Goal: Transaction & Acquisition: Register for event/course

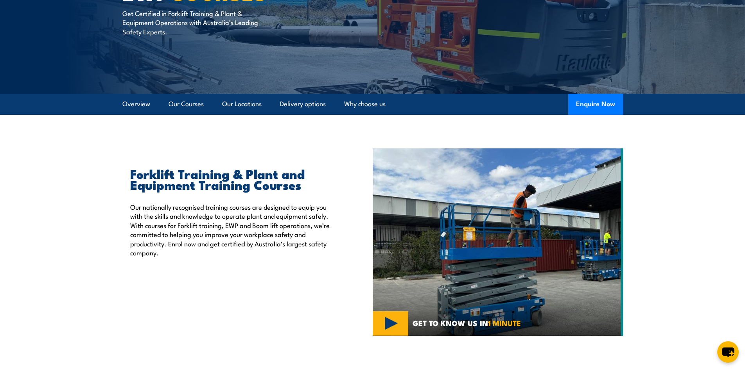
scroll to position [39, 0]
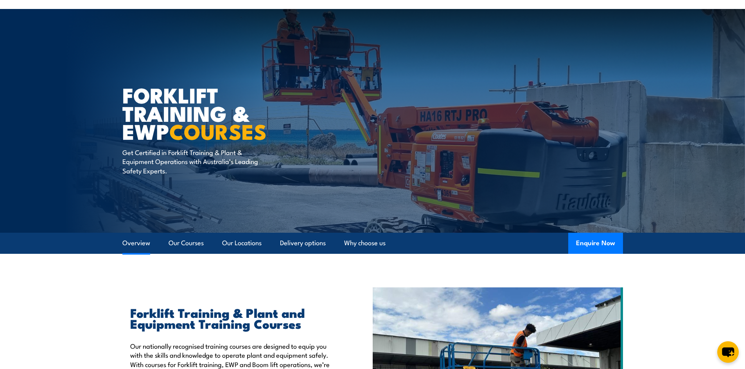
click at [134, 246] on link "Overview" at bounding box center [136, 243] width 28 height 21
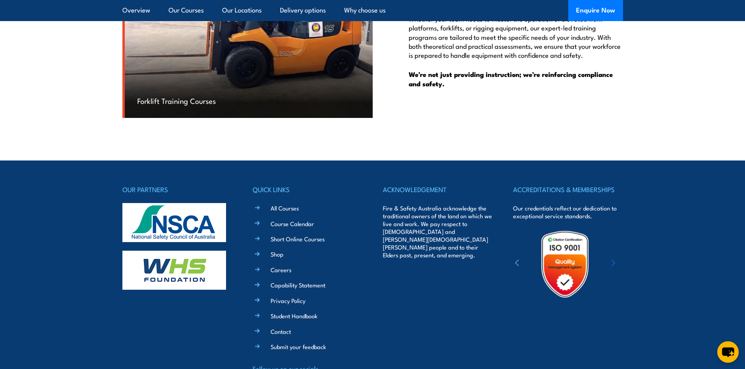
scroll to position [2464, 0]
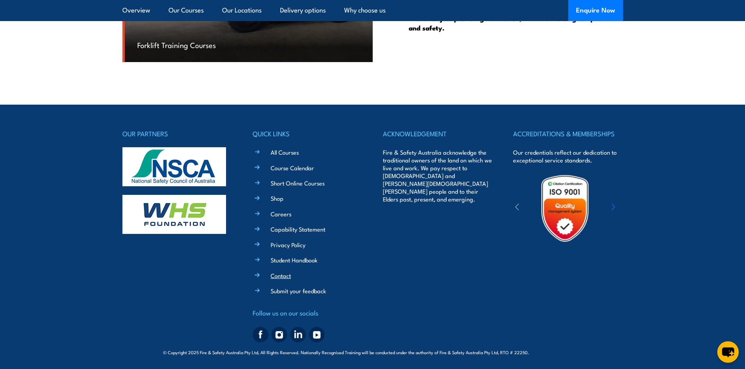
click at [281, 278] on link "Contact" at bounding box center [281, 276] width 20 height 8
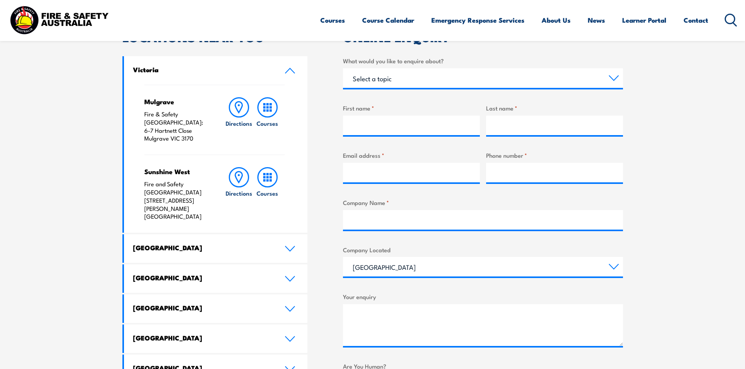
scroll to position [313, 0]
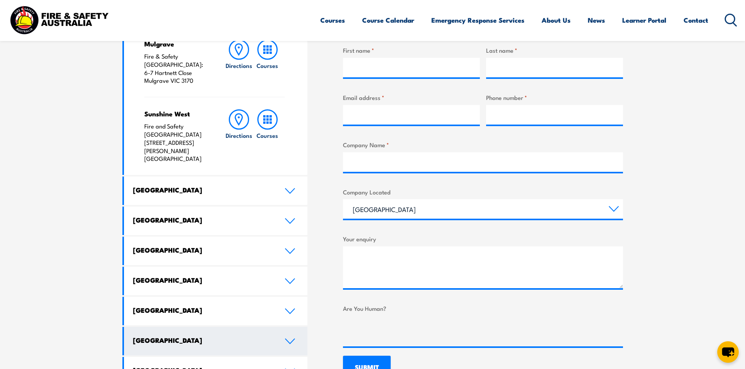
click at [172, 327] on link "Northern Territory" at bounding box center [216, 341] width 184 height 29
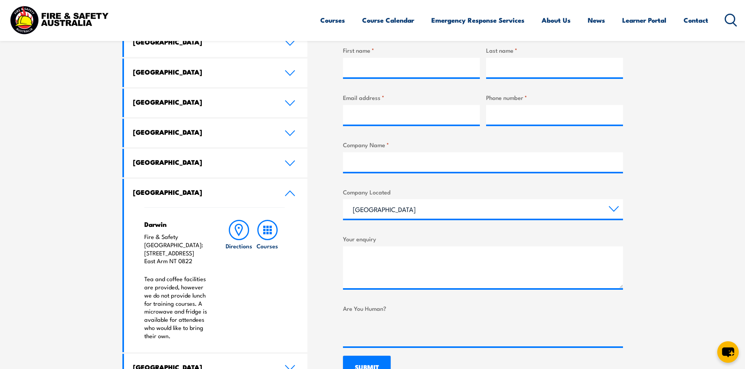
drag, startPoint x: 144, startPoint y: 253, endPoint x: 194, endPoint y: 253, distance: 50.0
click at [194, 253] on p "Fire & Safety Australia: 11 Nebo Road East Arm NT 0822" at bounding box center [176, 249] width 65 height 32
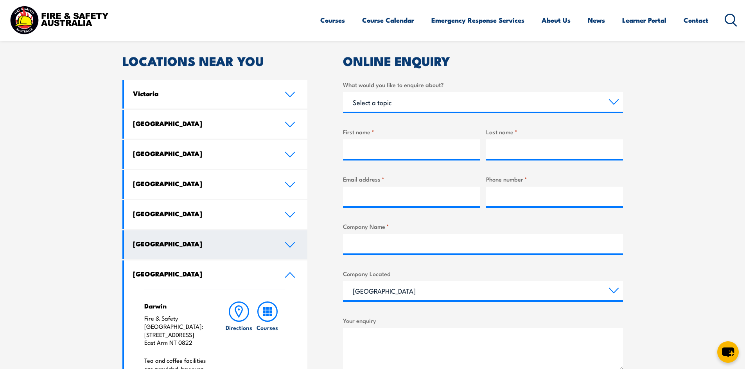
scroll to position [235, 0]
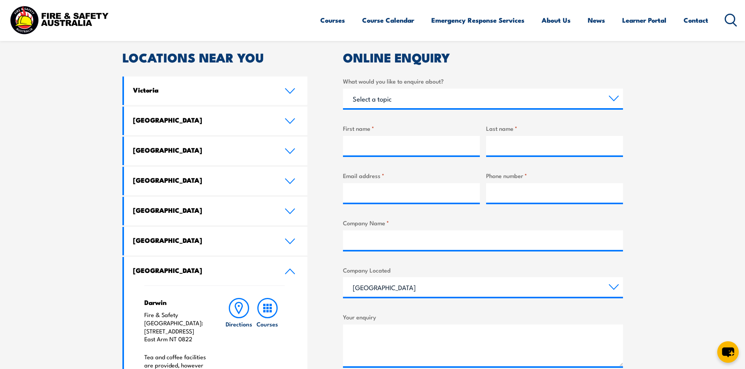
click at [164, 271] on h4 "Northern Territory" at bounding box center [203, 270] width 140 height 9
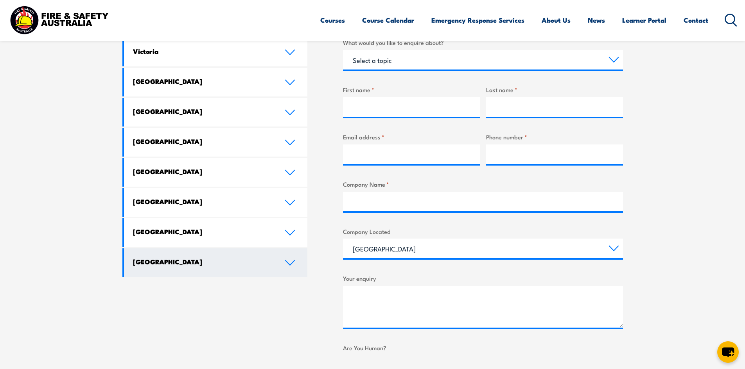
scroll to position [352, 0]
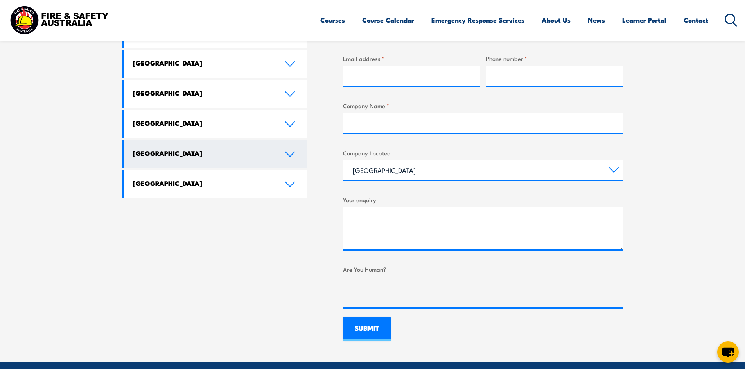
click at [182, 149] on h4 "Northern Territory" at bounding box center [203, 153] width 140 height 9
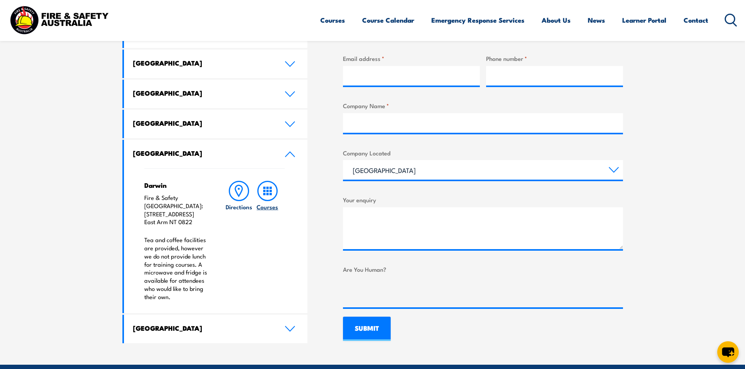
click at [264, 189] on rect at bounding box center [264, 188] width 2 height 2
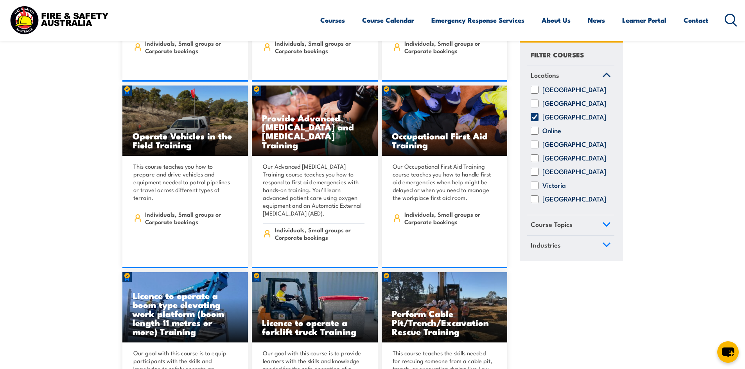
scroll to position [3636, 0]
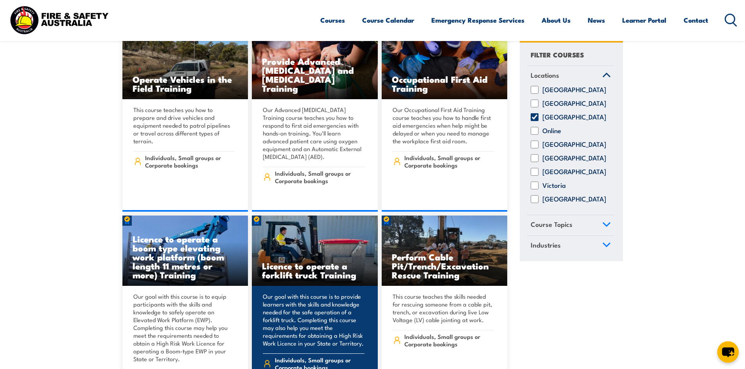
click at [289, 216] on img at bounding box center [315, 251] width 126 height 70
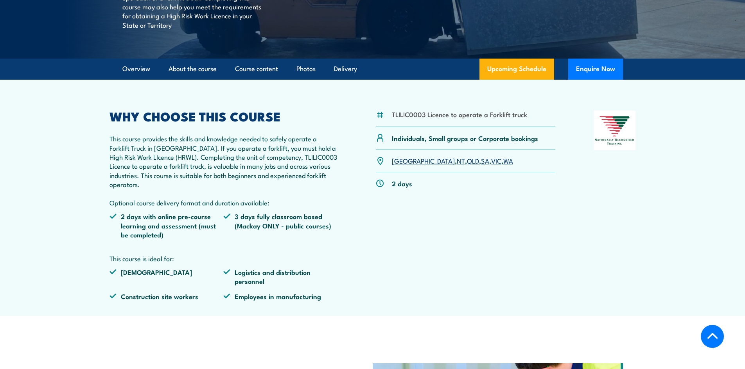
scroll to position [195, 0]
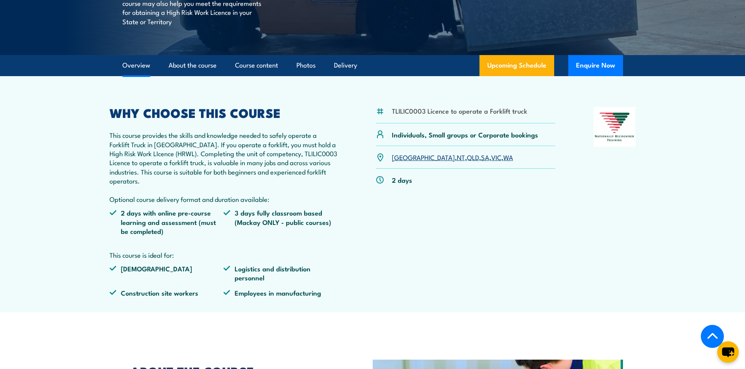
click at [457, 158] on link "NT" at bounding box center [461, 156] width 8 height 9
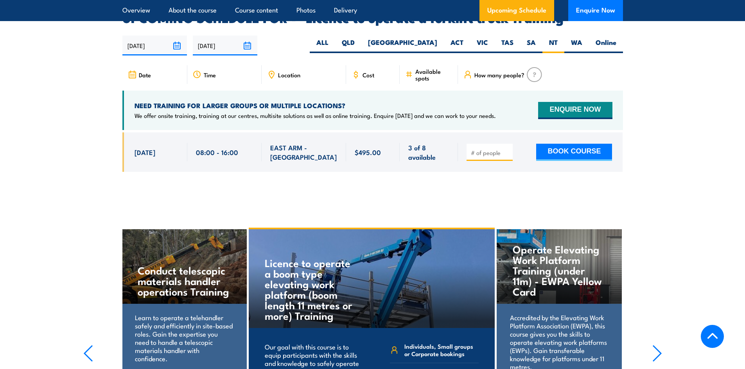
scroll to position [1308, 0]
click at [556, 143] on button "BOOK COURSE" at bounding box center [574, 151] width 76 height 17
click at [486, 149] on input "number" at bounding box center [490, 153] width 39 height 8
drag, startPoint x: 500, startPoint y: 140, endPoint x: 500, endPoint y: 134, distance: 6.7
click at [500, 143] on div at bounding box center [489, 151] width 46 height 17
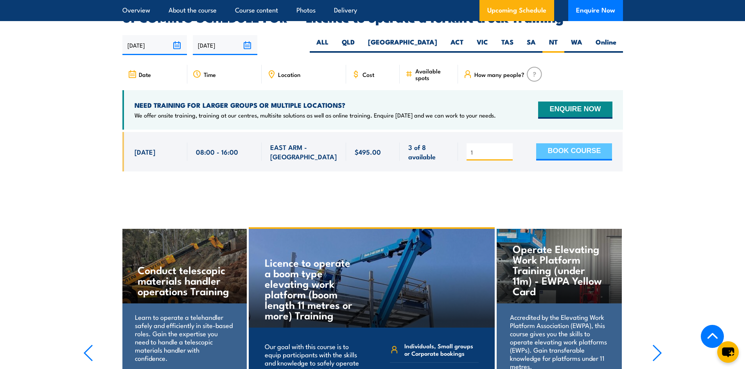
type input "1"
click at [582, 143] on button "BOOK COURSE" at bounding box center [574, 151] width 76 height 17
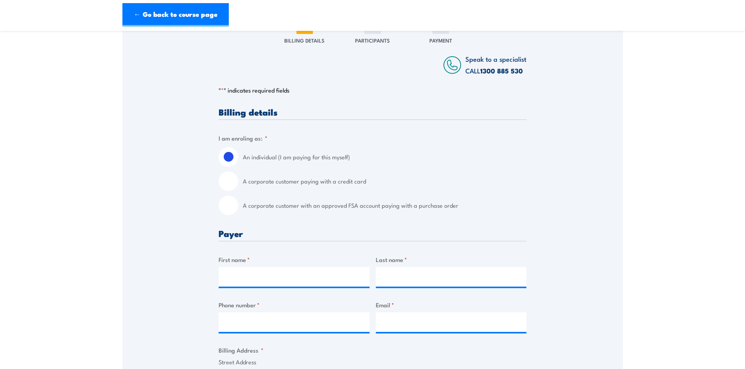
scroll to position [117, 0]
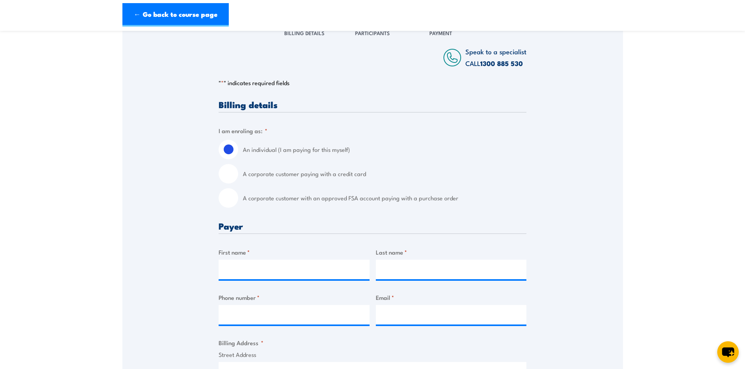
click at [228, 172] on input "A corporate customer paying with a credit card" at bounding box center [229, 174] width 20 height 20
radio input "true"
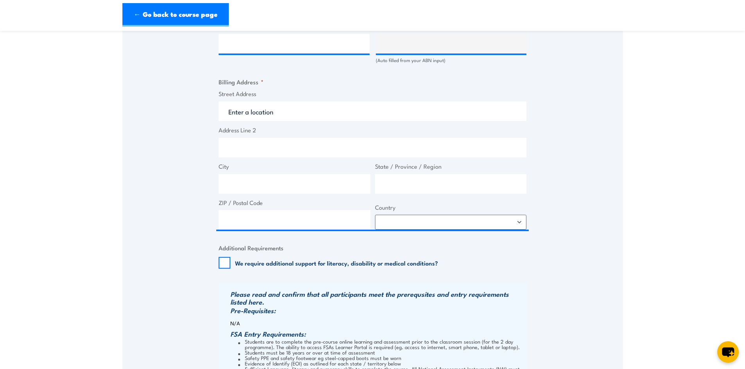
scroll to position [352, 0]
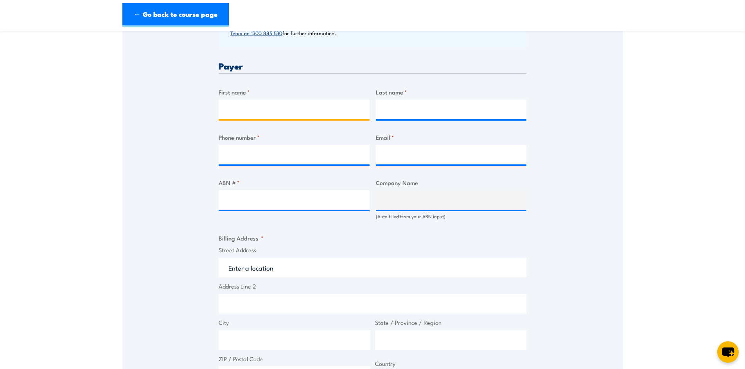
click at [260, 106] on input "First name *" at bounding box center [294, 110] width 151 height 20
type input "Jo"
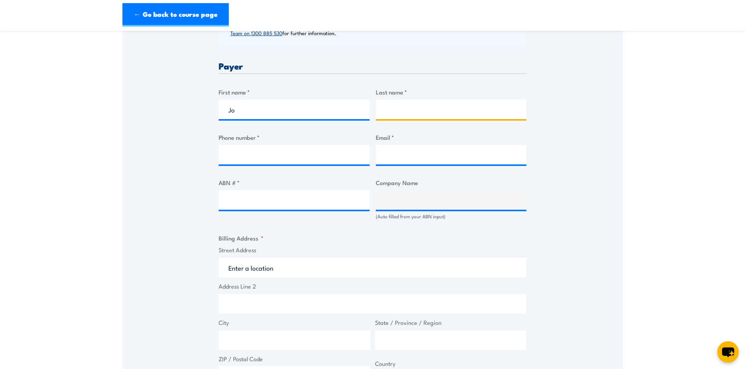
type input "Connelly"
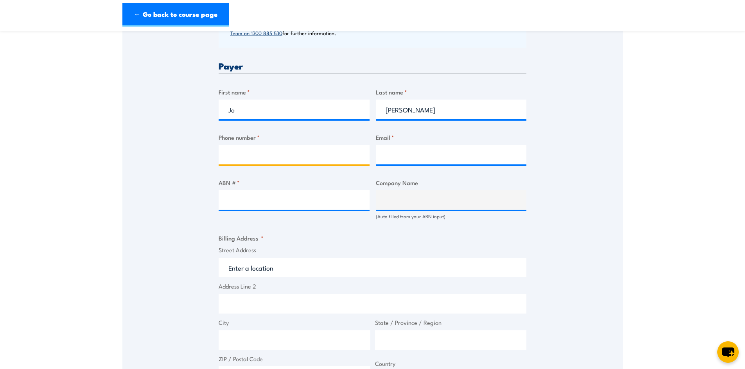
type input "0419593793"
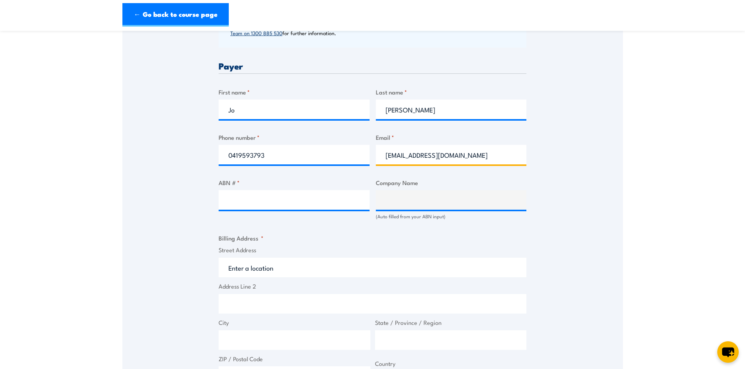
drag, startPoint x: 458, startPoint y: 155, endPoint x: 262, endPoint y: 146, distance: 196.4
click at [262, 146] on div "Billing details I am enroling as: * An individual (I am paying for this myself)…" at bounding box center [373, 274] width 308 height 817
type input "djconnelly8@gmail.com"
click at [264, 198] on input "ABN # *" at bounding box center [294, 200] width 151 height 20
type input "35313117524"
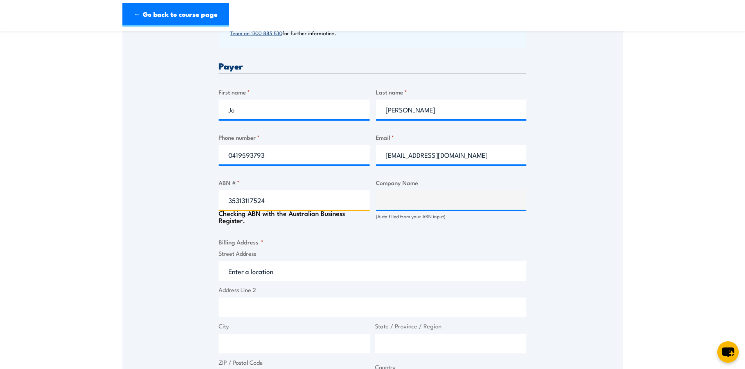
type input "The Trustee for Connelly Family Trust"
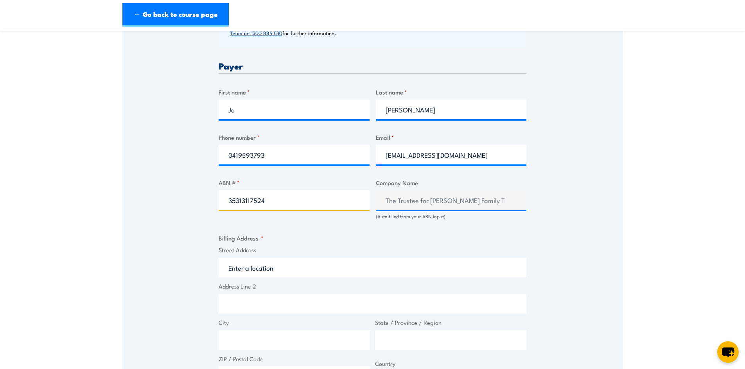
type input "35313117524"
click at [470, 243] on fieldset "Billing Address * Street Address Address Line 2 City State / Province / Region …" at bounding box center [373, 310] width 308 height 152
click at [259, 276] on input "Street Address" at bounding box center [373, 268] width 308 height 20
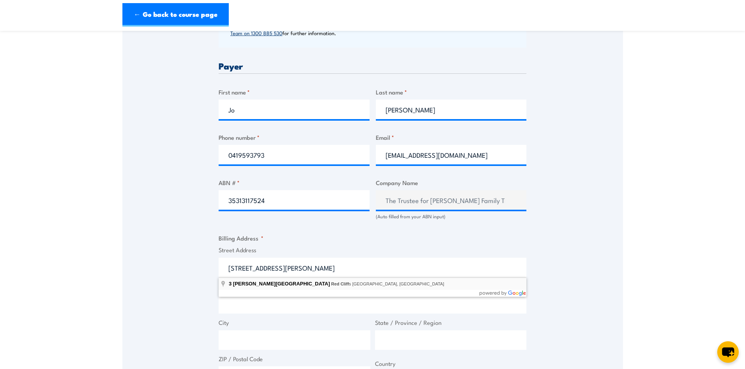
type input "3 Richardson Avenue, Red Cliffs VIC, Australia"
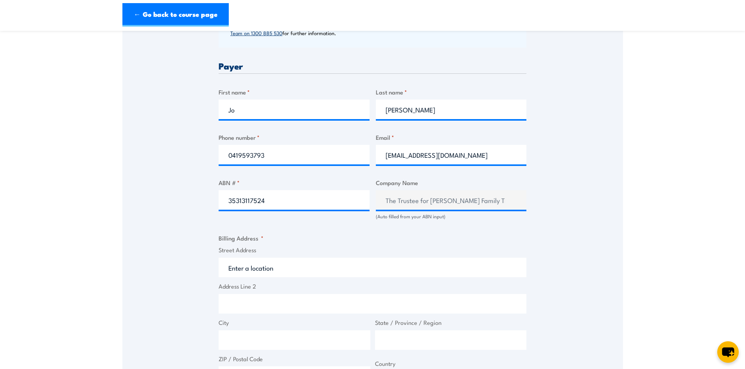
type input "3 Richardson Ave"
type input "Red Cliffs"
type input "Victoria"
type input "3496"
select select "Australia"
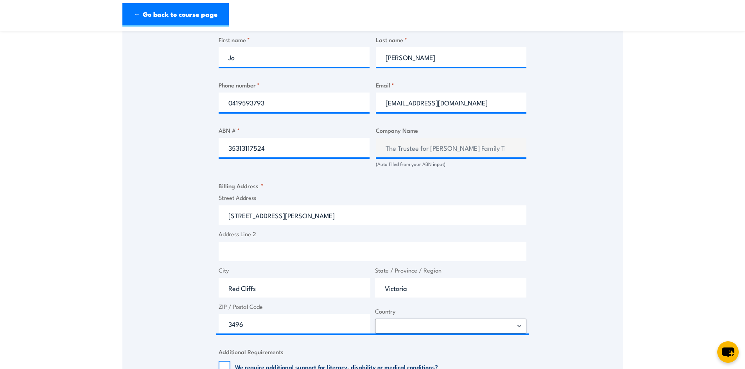
scroll to position [469, 0]
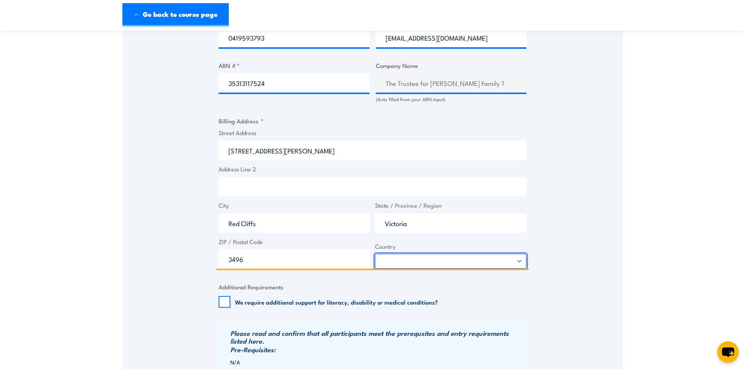
click at [425, 263] on select "Afghanistan Albania Algeria American Samoa Andorra Angola Anguilla Antarctica A…" at bounding box center [451, 261] width 152 height 15
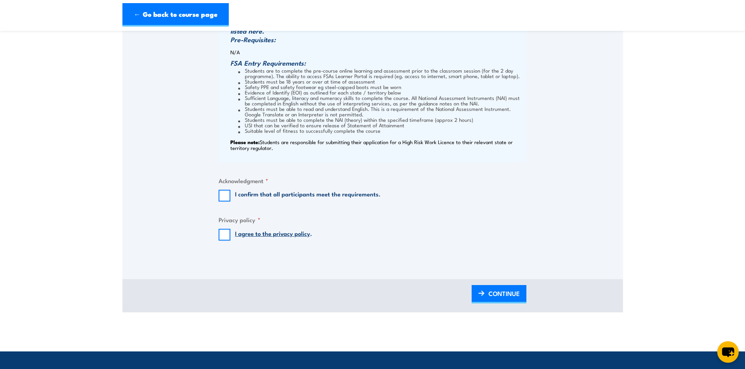
scroll to position [782, 0]
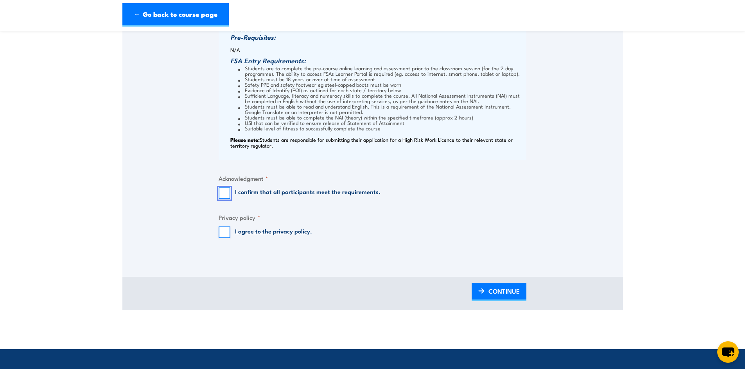
click at [226, 193] on input "I confirm that all participants meet the requirements." at bounding box center [225, 194] width 12 height 12
checkbox input "true"
click at [221, 234] on input "I agree to the privacy policy ." at bounding box center [225, 233] width 12 height 12
checkbox input "true"
click at [508, 291] on span "CONTINUE" at bounding box center [503, 291] width 31 height 21
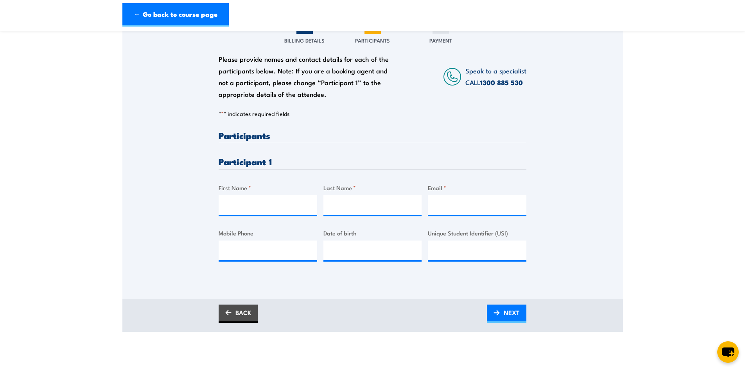
scroll to position [117, 0]
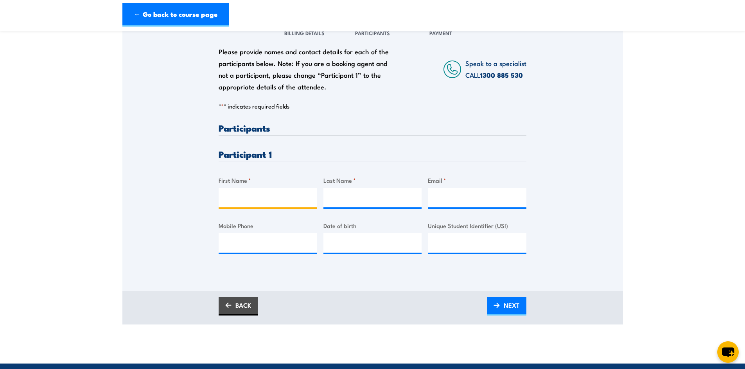
click at [261, 196] on input "First Name *" at bounding box center [268, 198] width 99 height 20
type input "JED"
type input "CONNELLY"
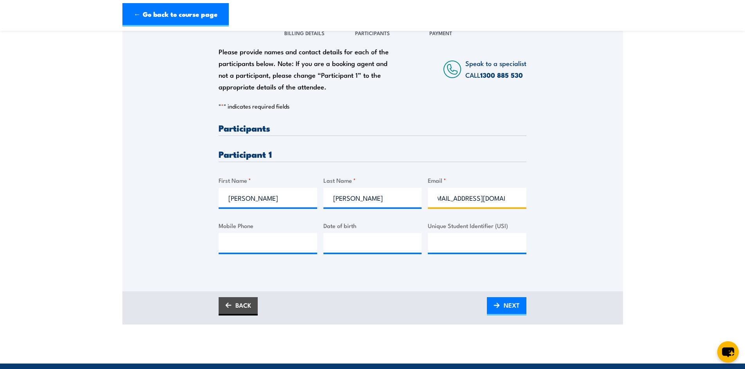
scroll to position [0, 0]
type input "jedconnelly34@gmail.com"
click at [256, 246] on input "Mobile Phone" at bounding box center [268, 243] width 99 height 20
type input "0499059070"
click at [344, 245] on input "__/__/____" at bounding box center [372, 243] width 99 height 20
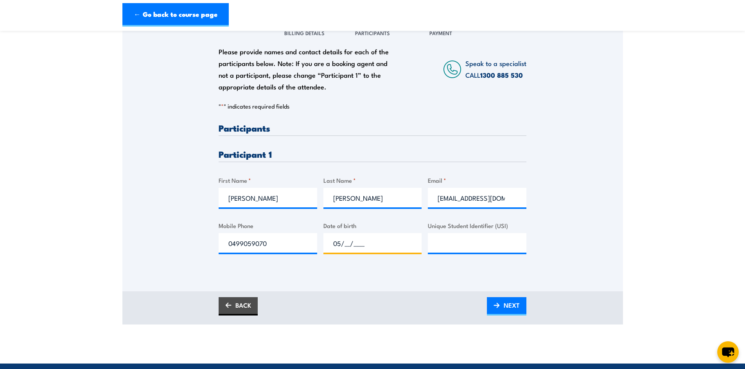
click at [339, 242] on input "05/__/____" at bounding box center [372, 243] width 99 height 20
type input "04/__/____"
click at [339, 242] on input "__/__/____" at bounding box center [372, 243] width 99 height 20
type input "04/05/2004"
click at [459, 237] on input "Unique Student Identifier (USI)" at bounding box center [477, 243] width 99 height 20
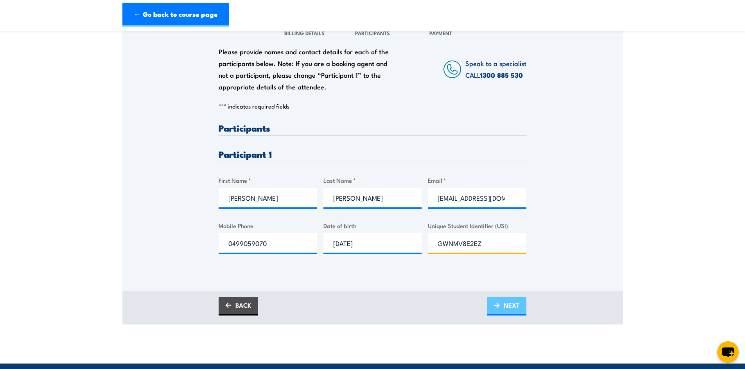
type input "GWNMV8E2EZ"
click at [516, 308] on span "NEXT" at bounding box center [512, 305] width 16 height 21
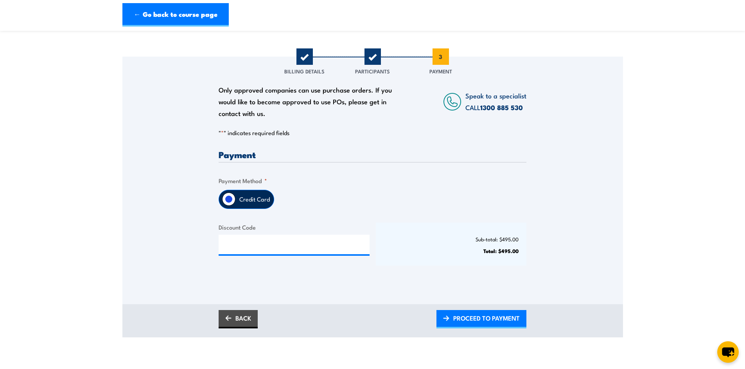
scroll to position [78, 0]
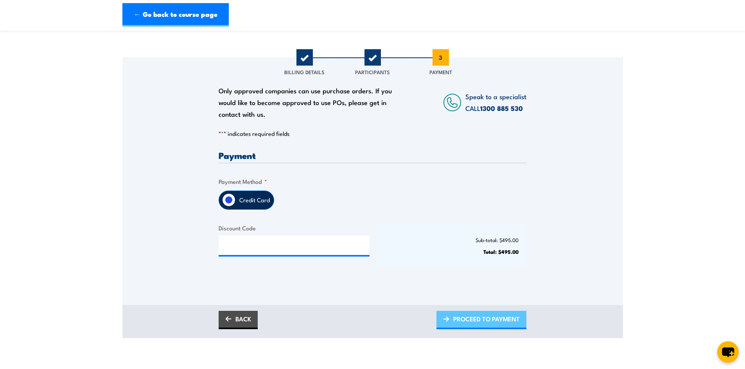
click at [483, 316] on span "PROCEED TO PAYMENT" at bounding box center [486, 319] width 66 height 21
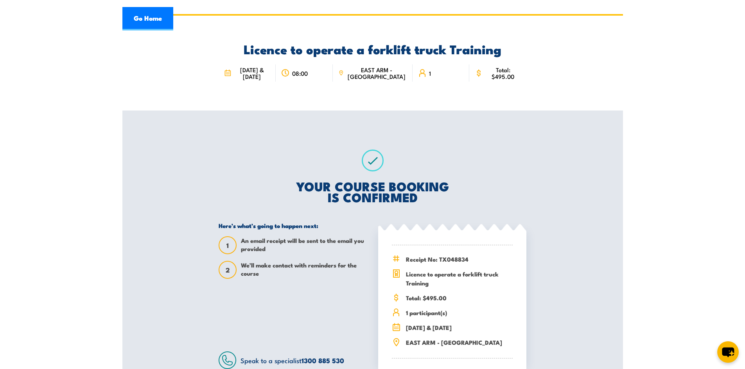
scroll to position [156, 0]
